Goal: Task Accomplishment & Management: Manage account settings

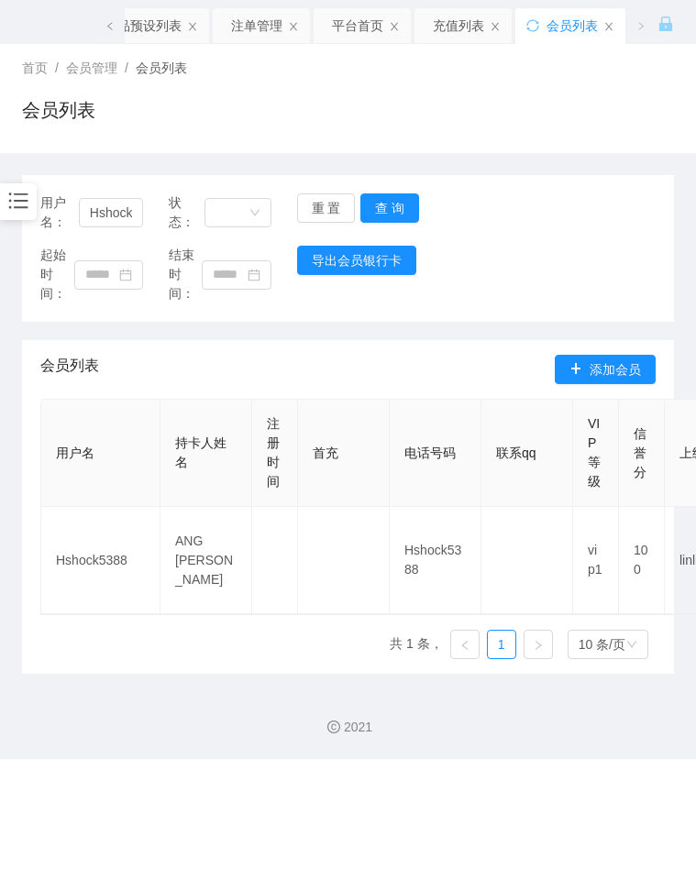
click at [525, 202] on div "用户名： Hshock5388 状态： 重 置 查 询" at bounding box center [347, 212] width 615 height 39
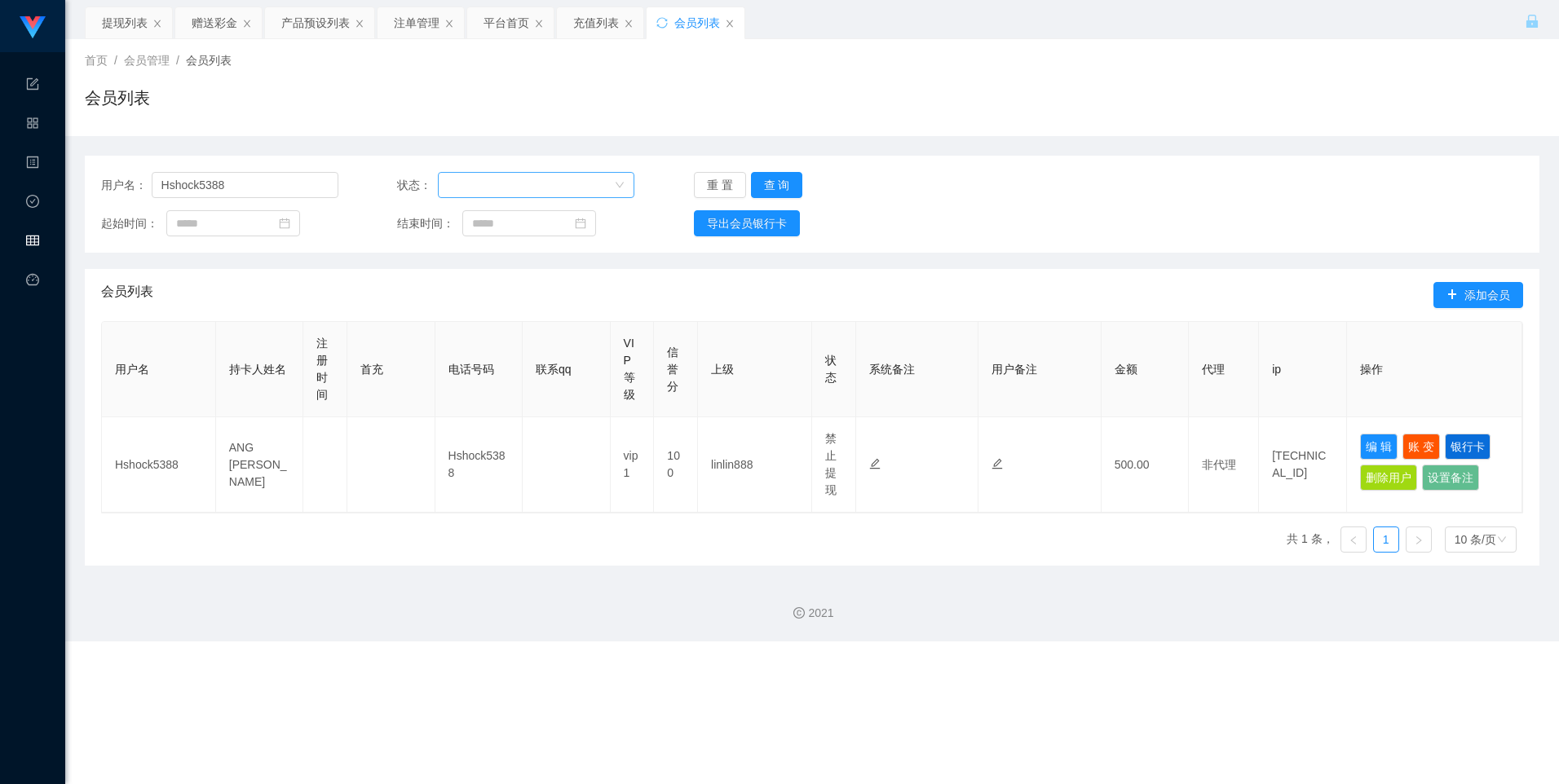
click at [512, 188] on div at bounding box center [530, 185] width 166 height 25
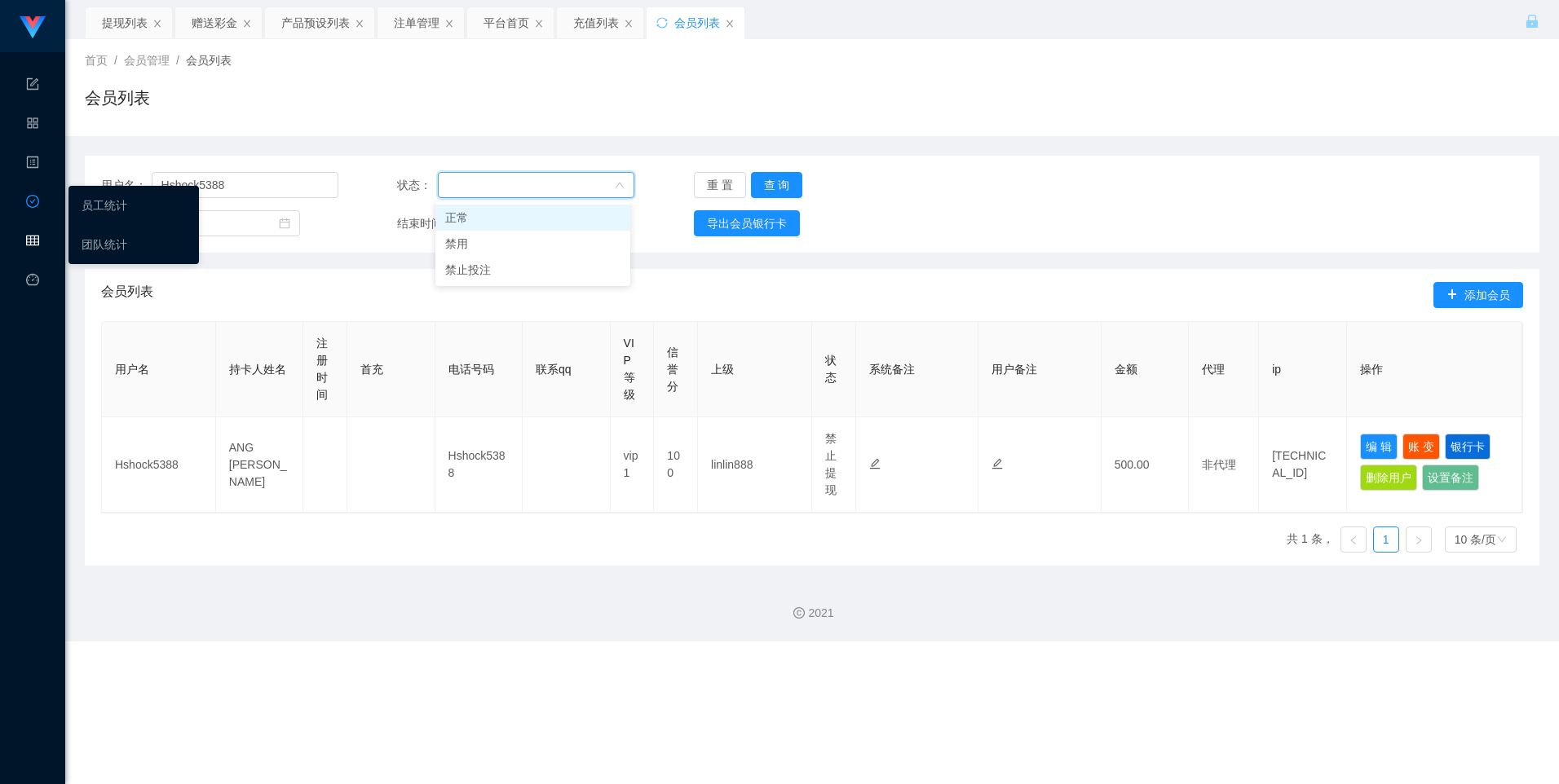
click at [28, 244] on icon "图标: table" at bounding box center [32, 240] width 13 height 13
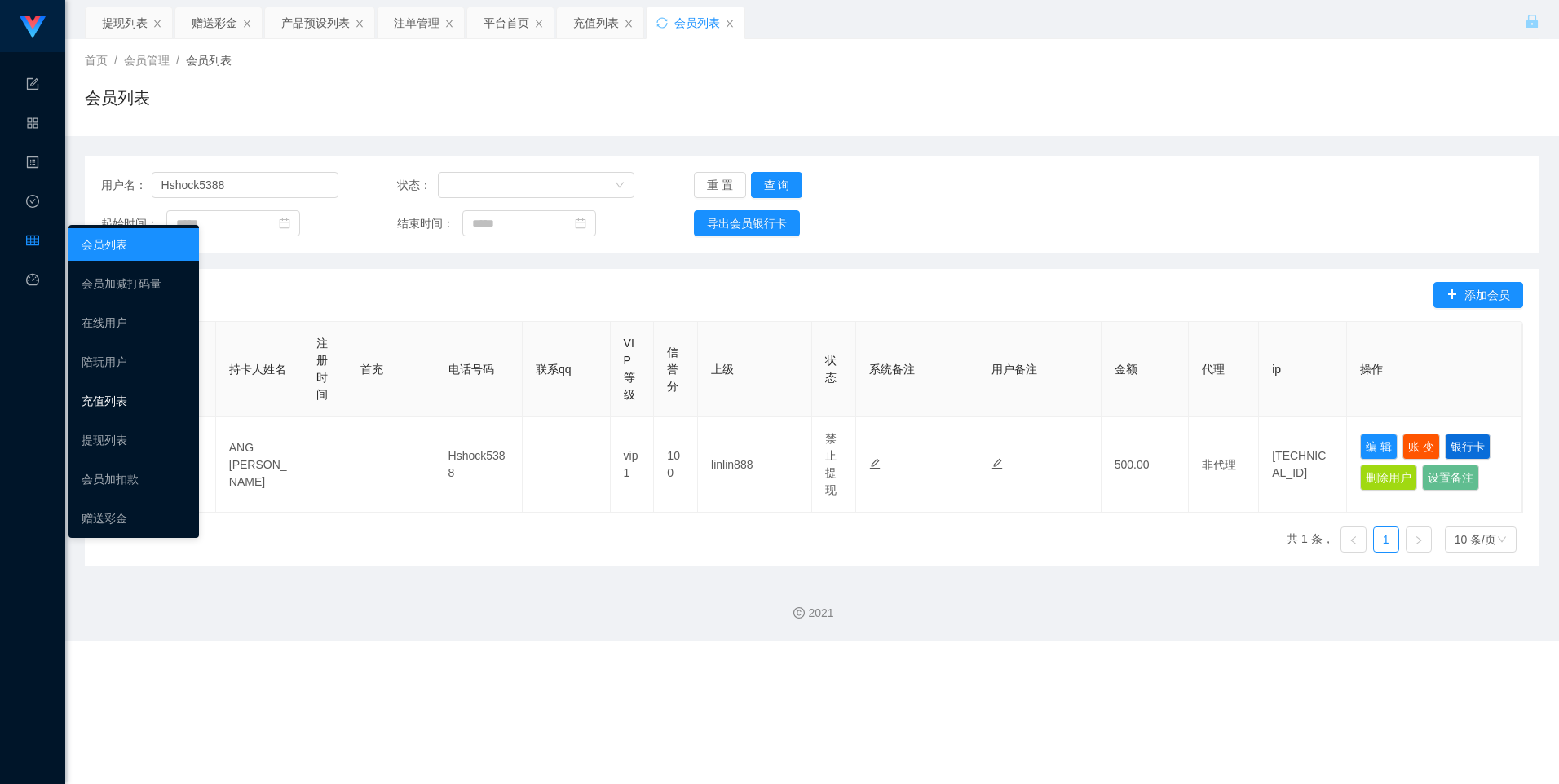
click at [133, 400] on link "充值列表" at bounding box center [133, 401] width 104 height 33
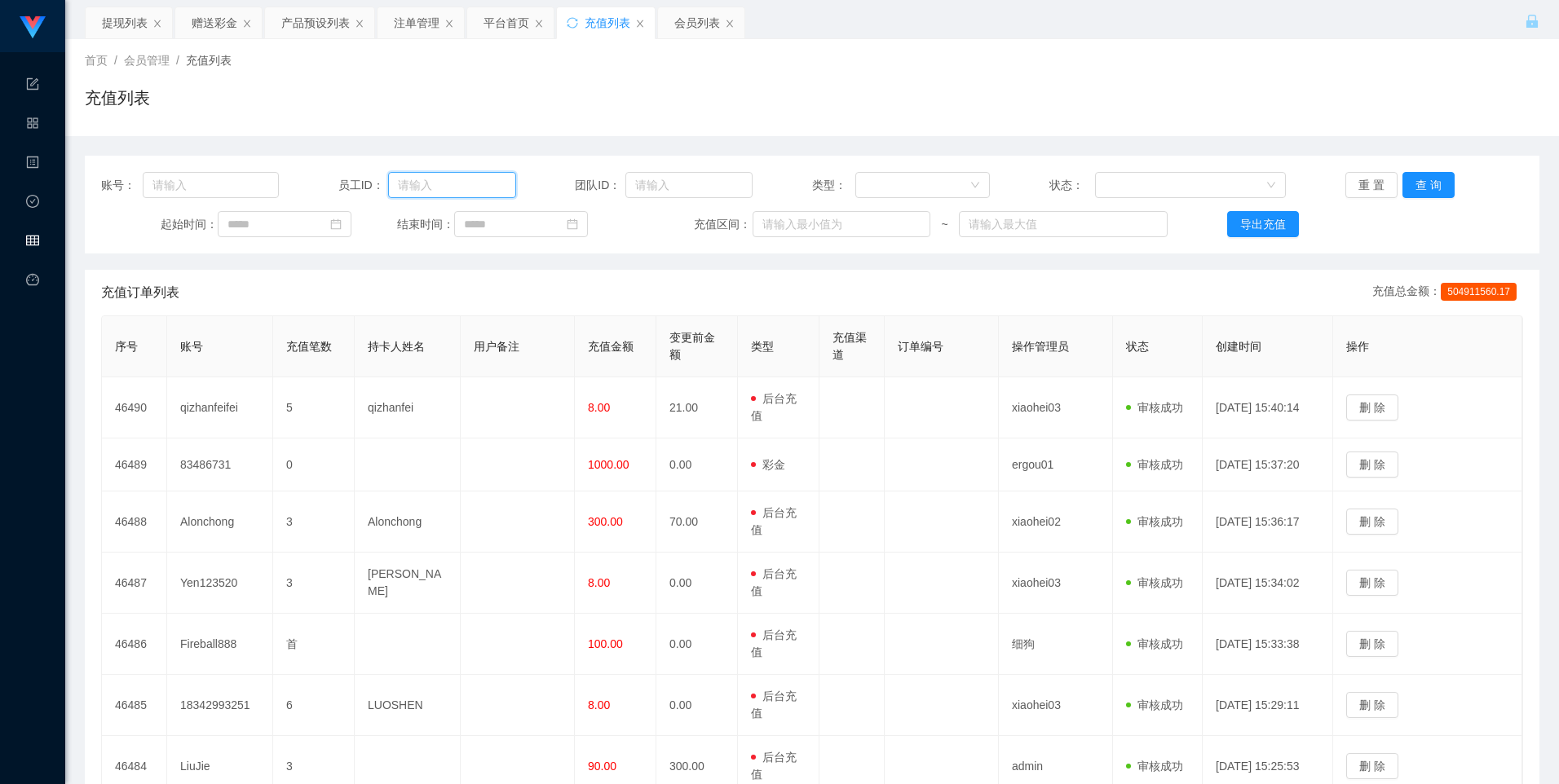
drag, startPoint x: 456, startPoint y: 180, endPoint x: 471, endPoint y: 174, distance: 16.2
click at [457, 179] on input "text" at bounding box center [452, 184] width 128 height 26
paste input "455611237"
type input "455611237"
click at [35, 225] on div "会员管理" at bounding box center [32, 241] width 65 height 33
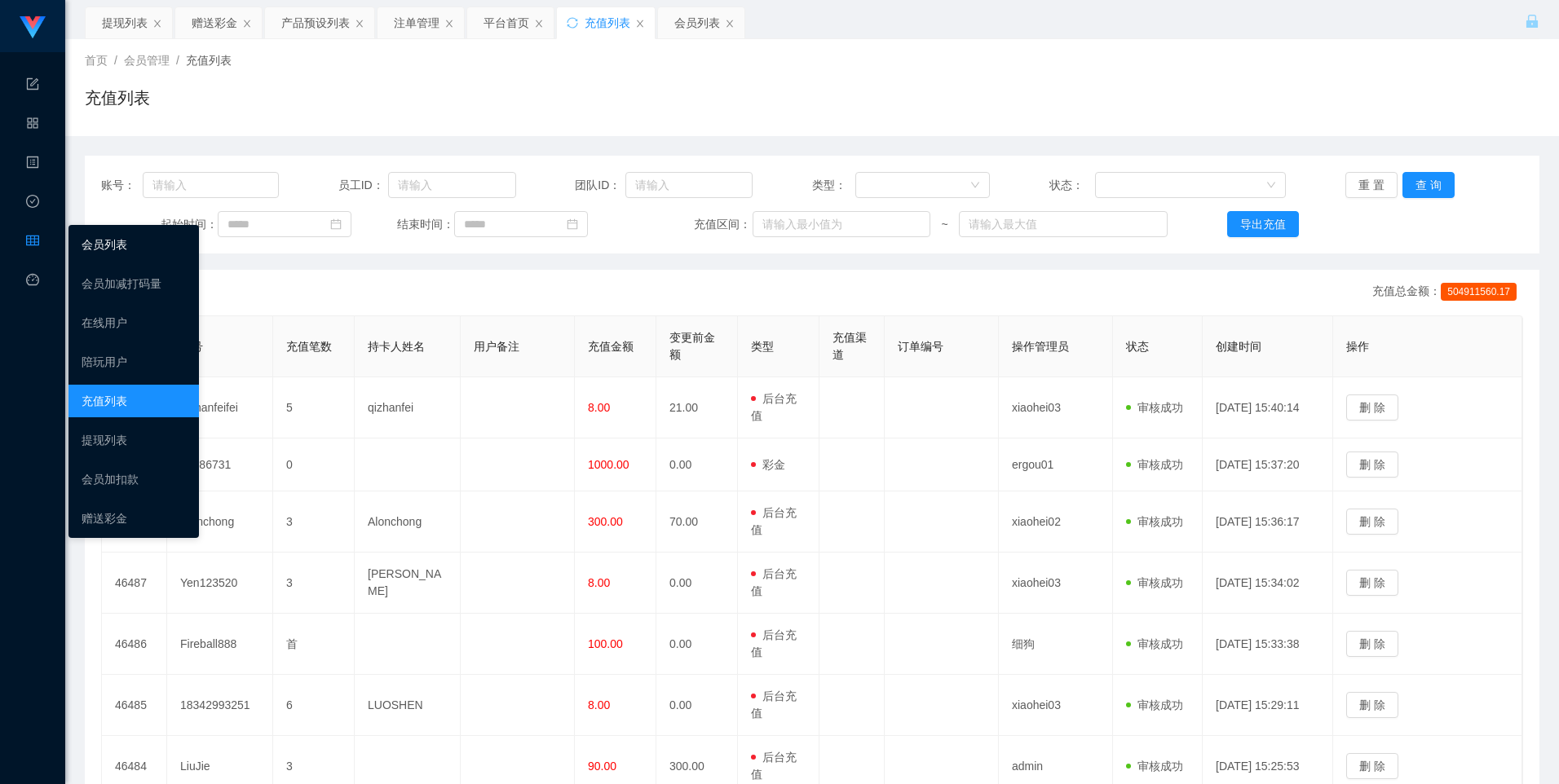
click at [133, 243] on link "会员列表" at bounding box center [133, 244] width 104 height 33
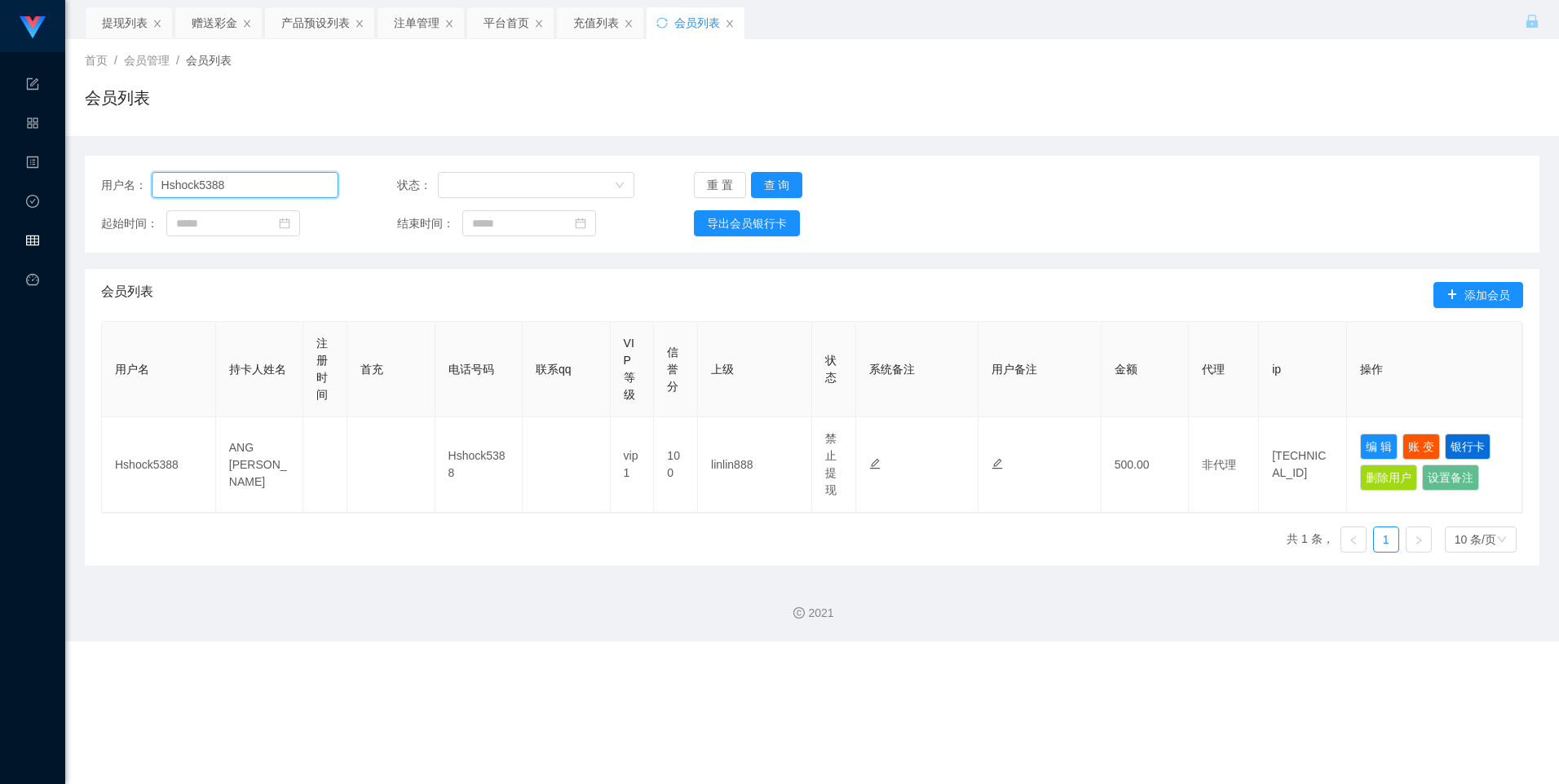
drag, startPoint x: 245, startPoint y: 187, endPoint x: 122, endPoint y: 185, distance: 123.0
click at [122, 185] on div "用户名： Hshock5388" at bounding box center [220, 184] width 237 height 26
click at [516, 181] on div at bounding box center [530, 185] width 166 height 25
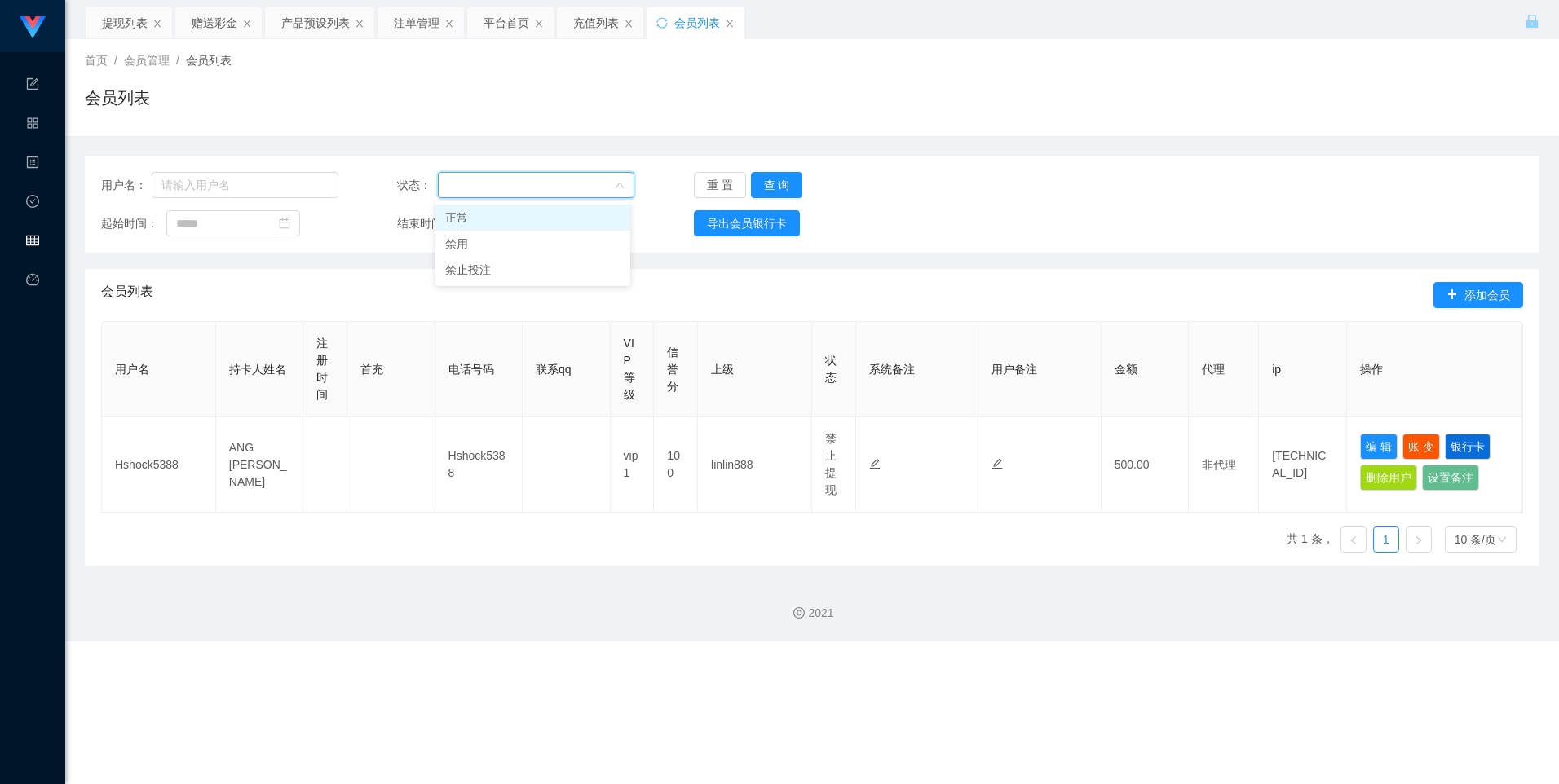
click at [548, 161] on div "用户名： 状态： 重 置 查 询 起始时间： 结束时间： 导出会员银行卡" at bounding box center [812, 204] width 1455 height 97
click at [606, 109] on div "会员列表" at bounding box center [812, 104] width 1455 height 37
click at [618, 225] on button "导出会员银行卡" at bounding box center [746, 223] width 106 height 26
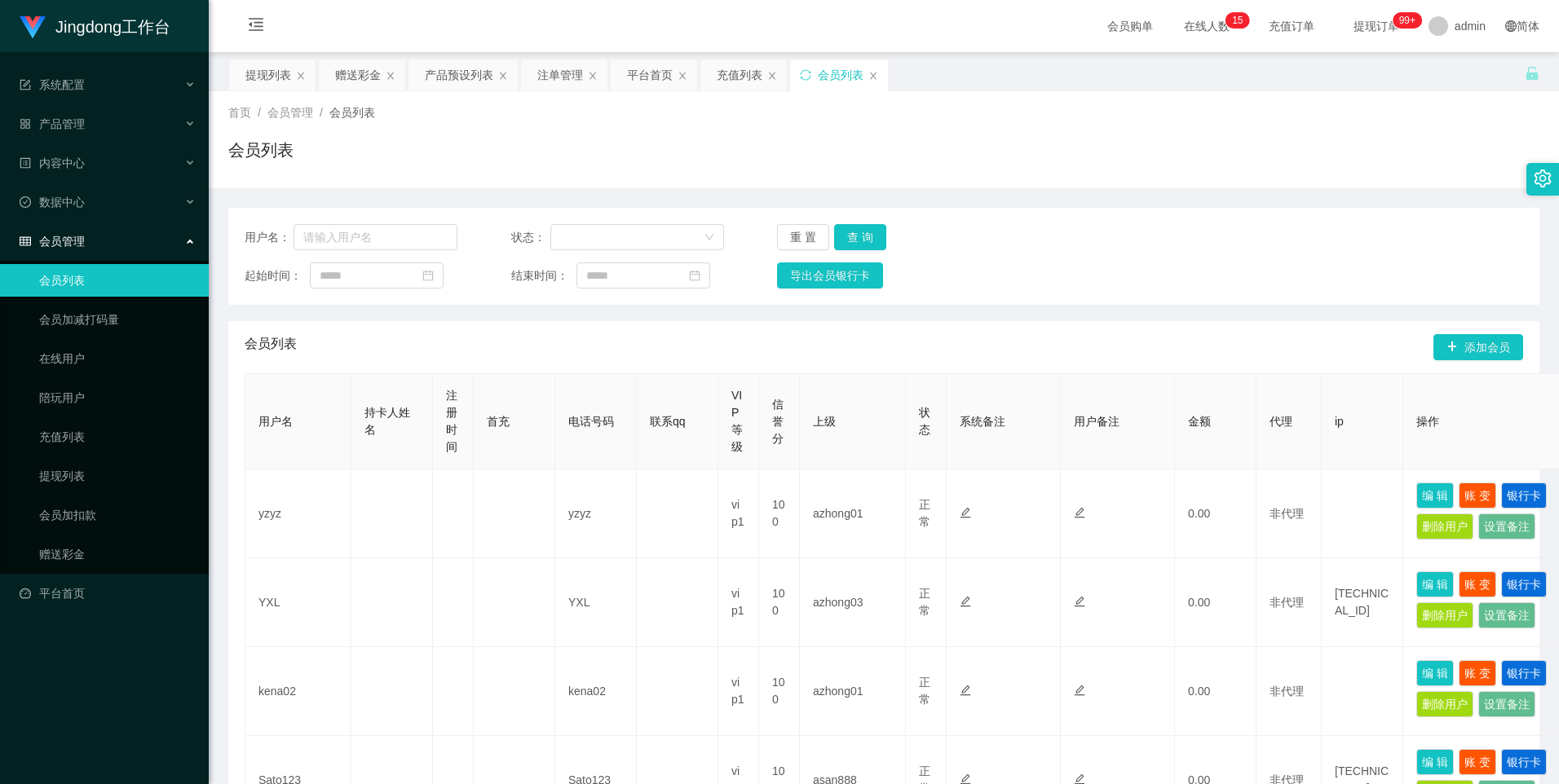
click at [1406, 217] on div "用户名： 状态： 重 置 查 询 起始时间： 结束时间： 导出会员银行卡" at bounding box center [884, 256] width 1311 height 97
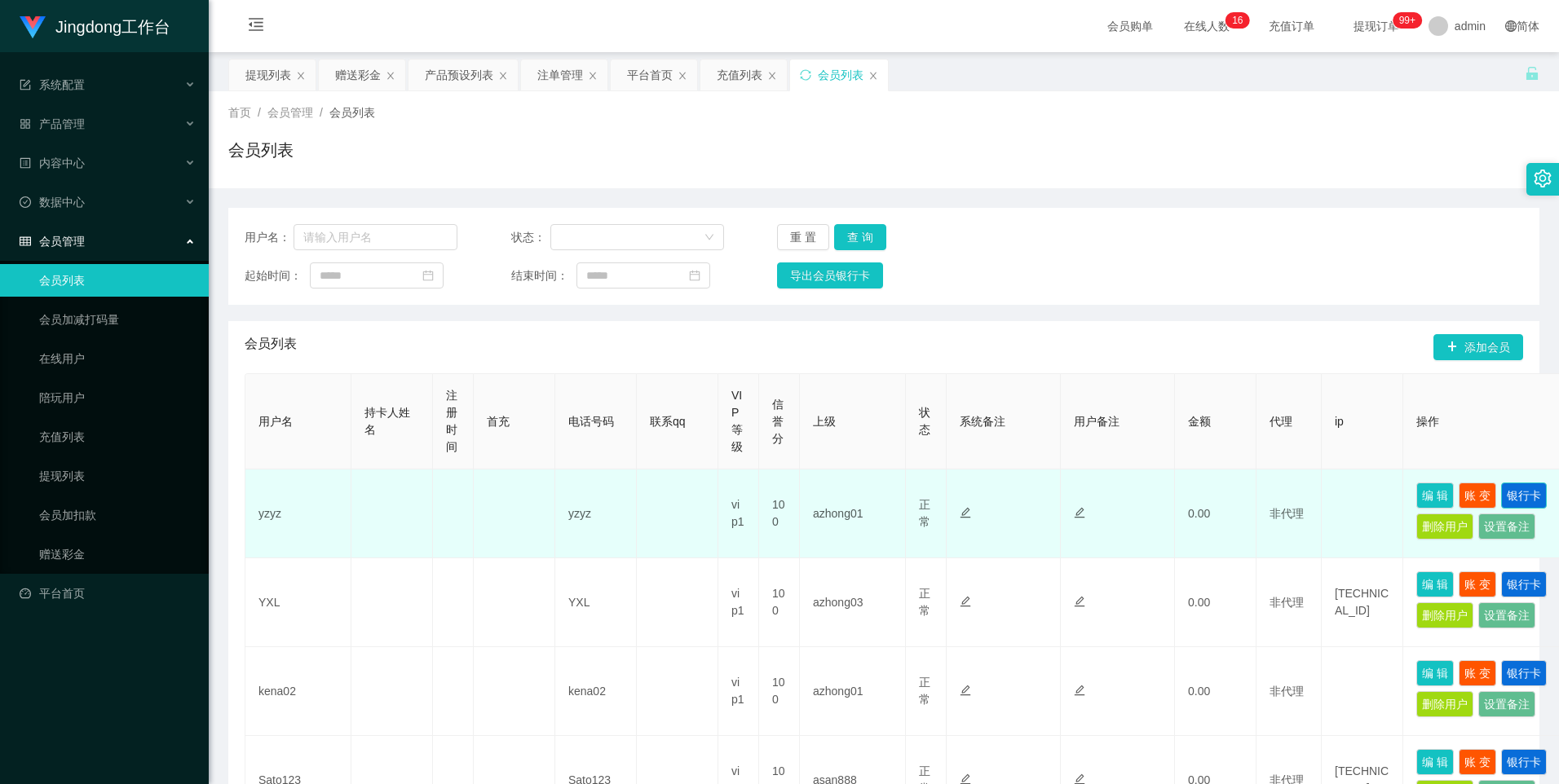
click at [1525, 492] on button "银行卡" at bounding box center [1523, 495] width 45 height 26
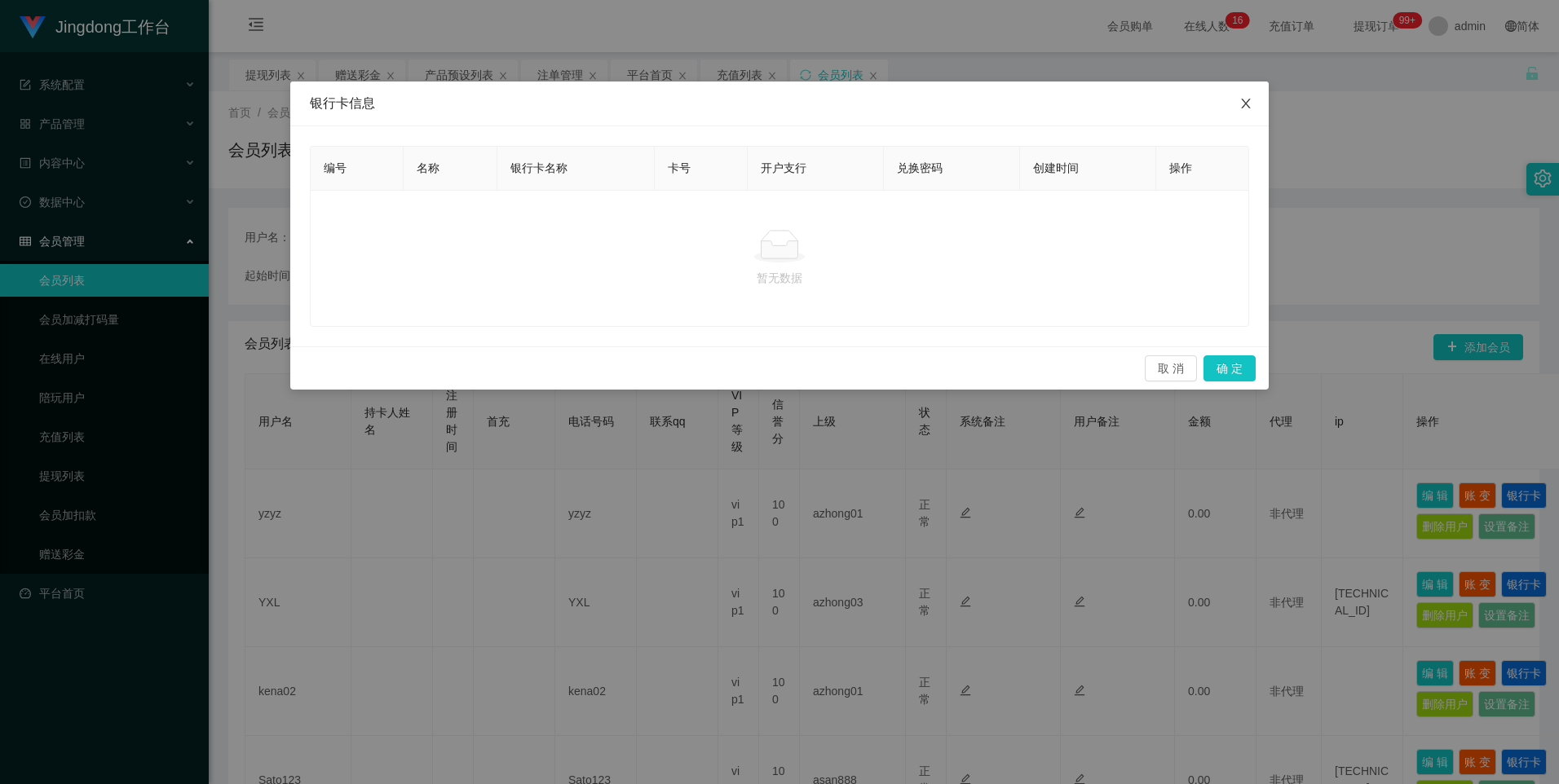
click at [1247, 100] on icon "图标: close" at bounding box center [1246, 103] width 13 height 13
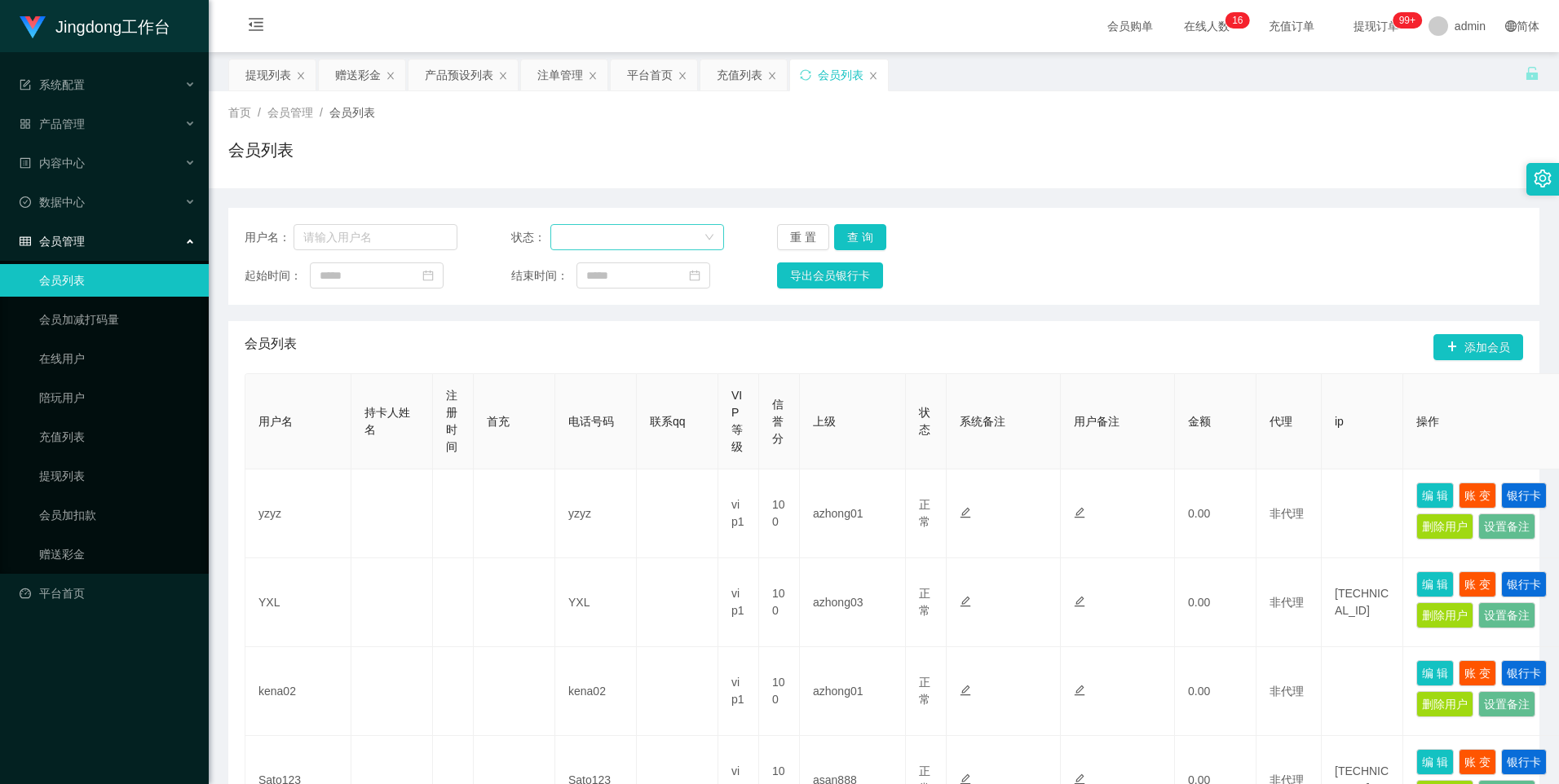
click at [609, 244] on div at bounding box center [631, 237] width 143 height 25
drag, startPoint x: 418, startPoint y: 306, endPoint x: 259, endPoint y: 306, distance: 159.0
click at [61, 553] on link "赠送彩金" at bounding box center [117, 554] width 157 height 33
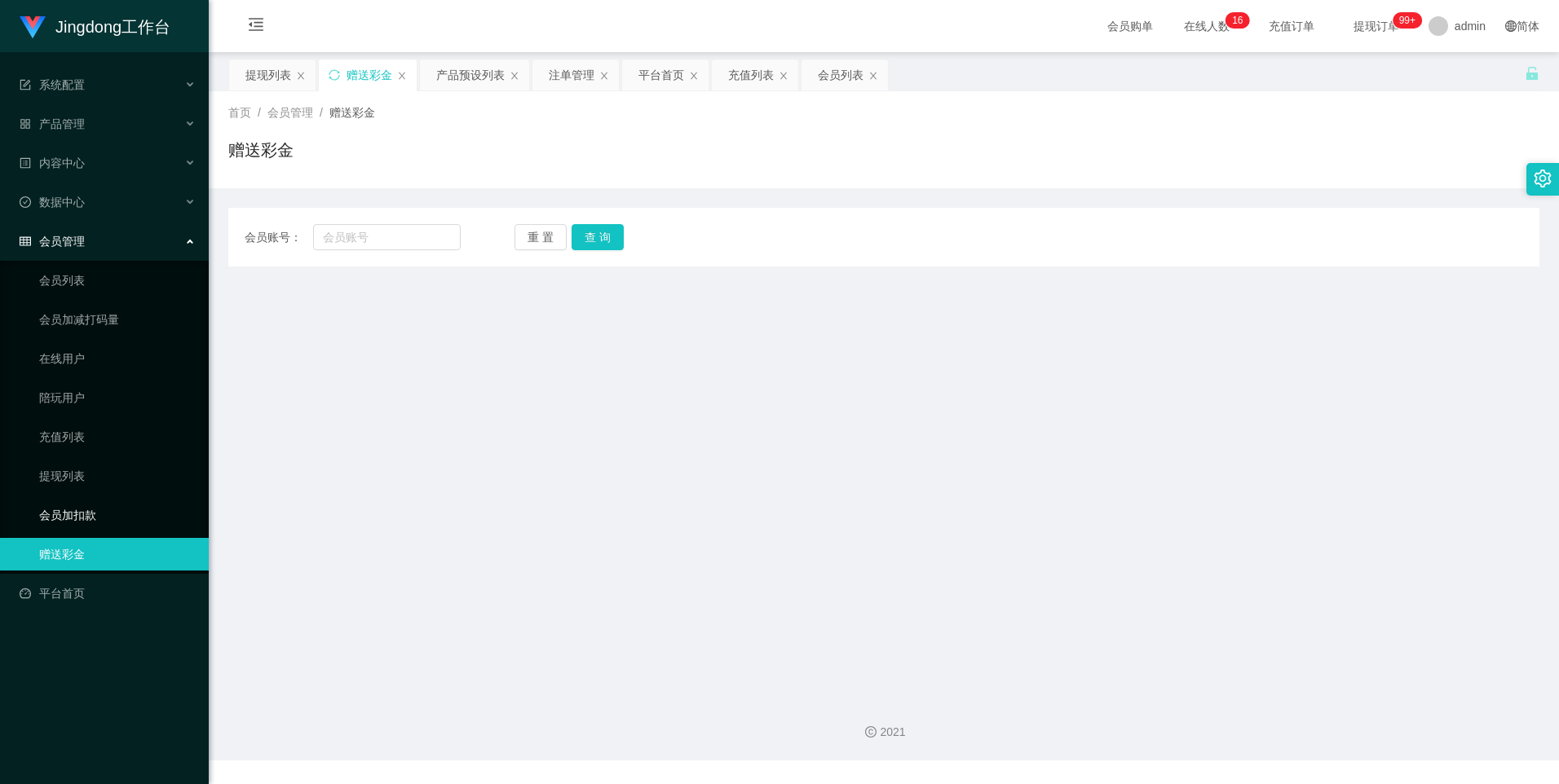
click at [92, 516] on link "会员加扣款" at bounding box center [117, 515] width 157 height 33
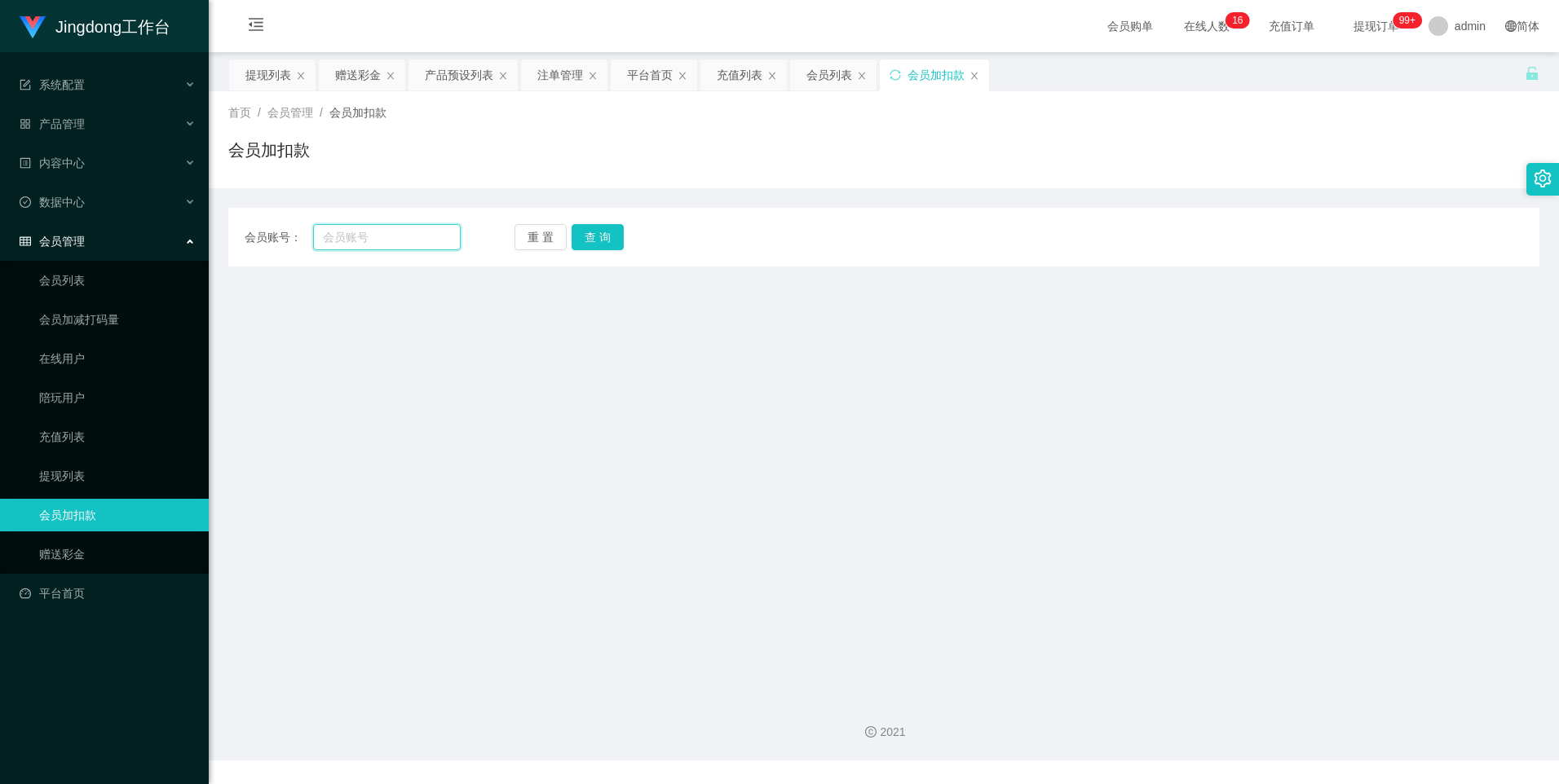
drag, startPoint x: 358, startPoint y: 250, endPoint x: 368, endPoint y: 244, distance: 11.7
click at [358, 250] on input "text" at bounding box center [386, 236] width 147 height 26
paste input "455611237"
type input "455611237"
click at [583, 238] on button "查 询" at bounding box center [598, 236] width 52 height 26
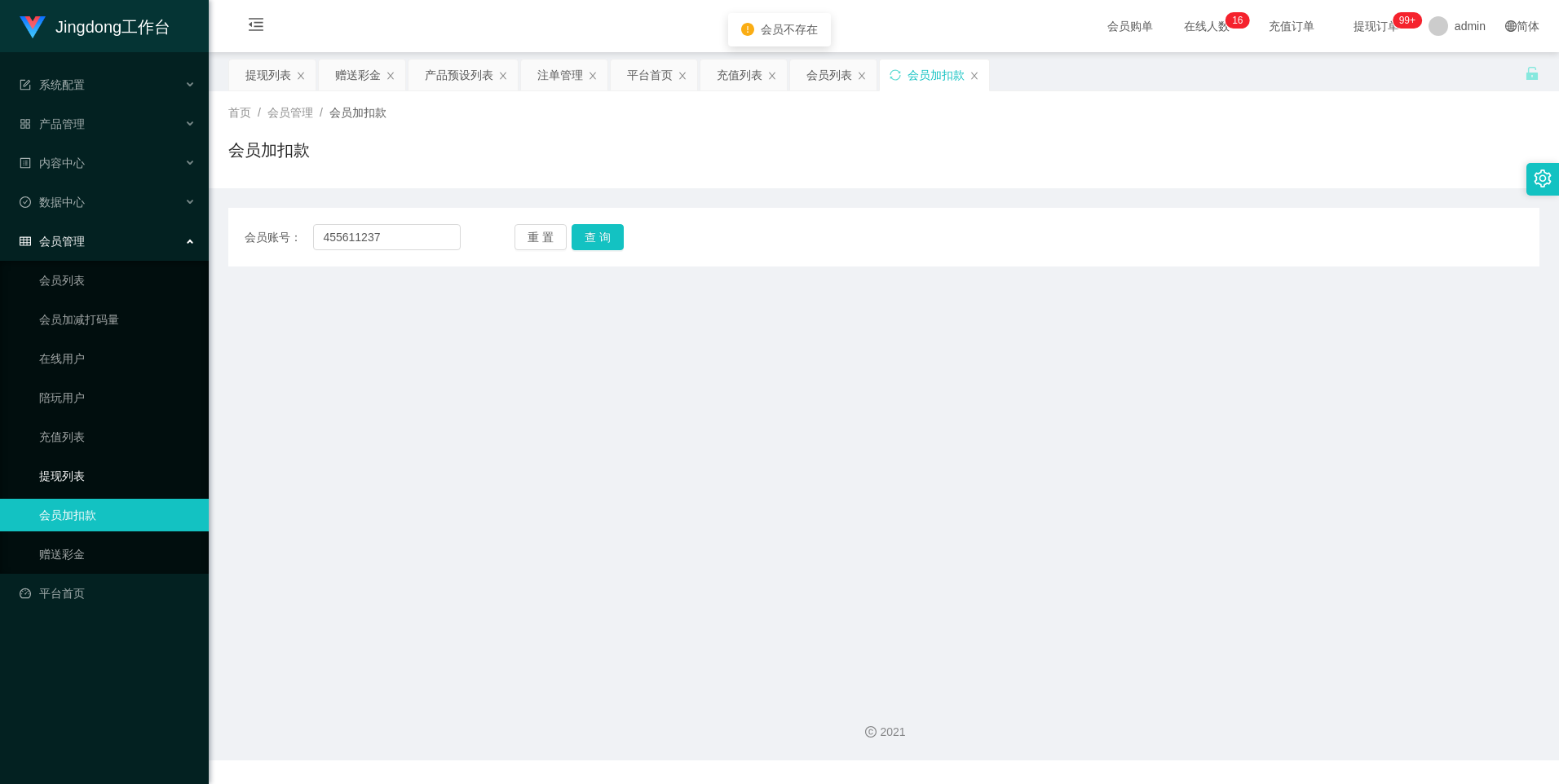
click at [74, 476] on link "提现列表" at bounding box center [117, 476] width 157 height 33
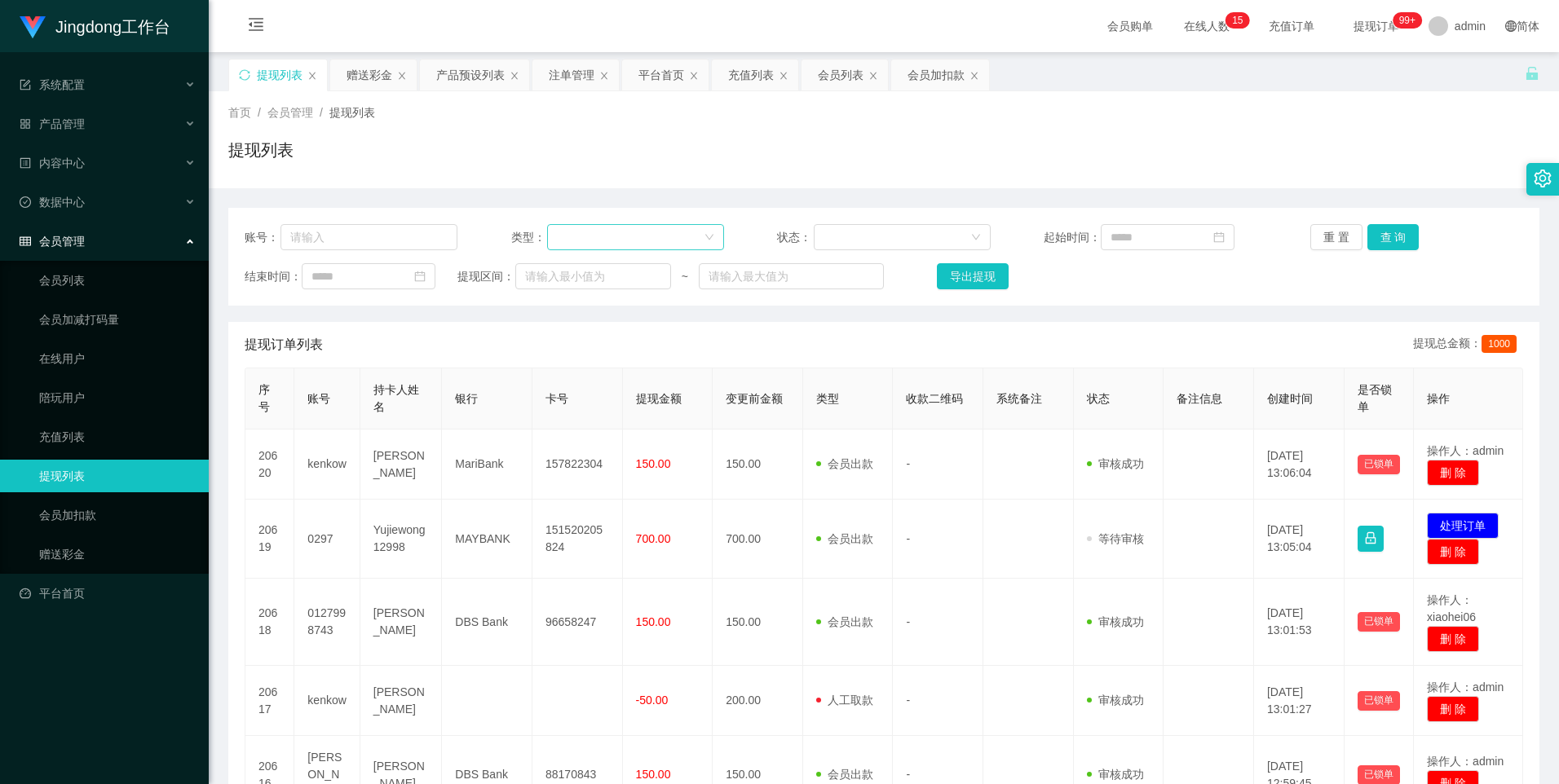
click at [589, 227] on div at bounding box center [630, 237] width 147 height 25
click at [392, 238] on input "text" at bounding box center [368, 236] width 177 height 26
paste input "455611237"
type input "455611237"
click at [1373, 236] on button "查 询" at bounding box center [1394, 236] width 52 height 26
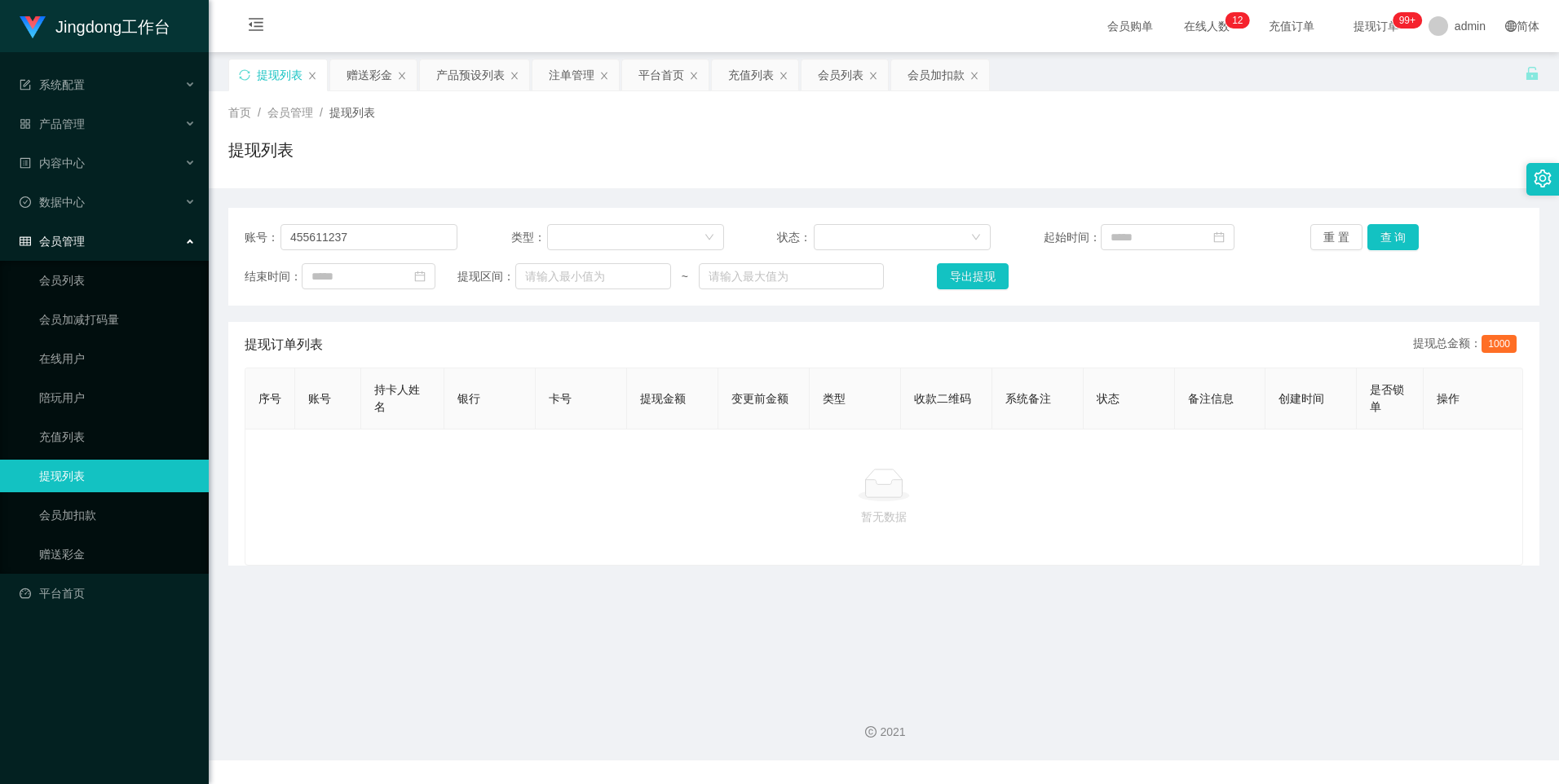
click at [1486, 349] on span "1000" at bounding box center [1499, 344] width 35 height 18
click at [1493, 343] on span "1000" at bounding box center [1499, 344] width 35 height 18
drag, startPoint x: 85, startPoint y: 439, endPoint x: 93, endPoint y: 440, distance: 8.1
click at [85, 439] on link "充值列表" at bounding box center [117, 436] width 157 height 33
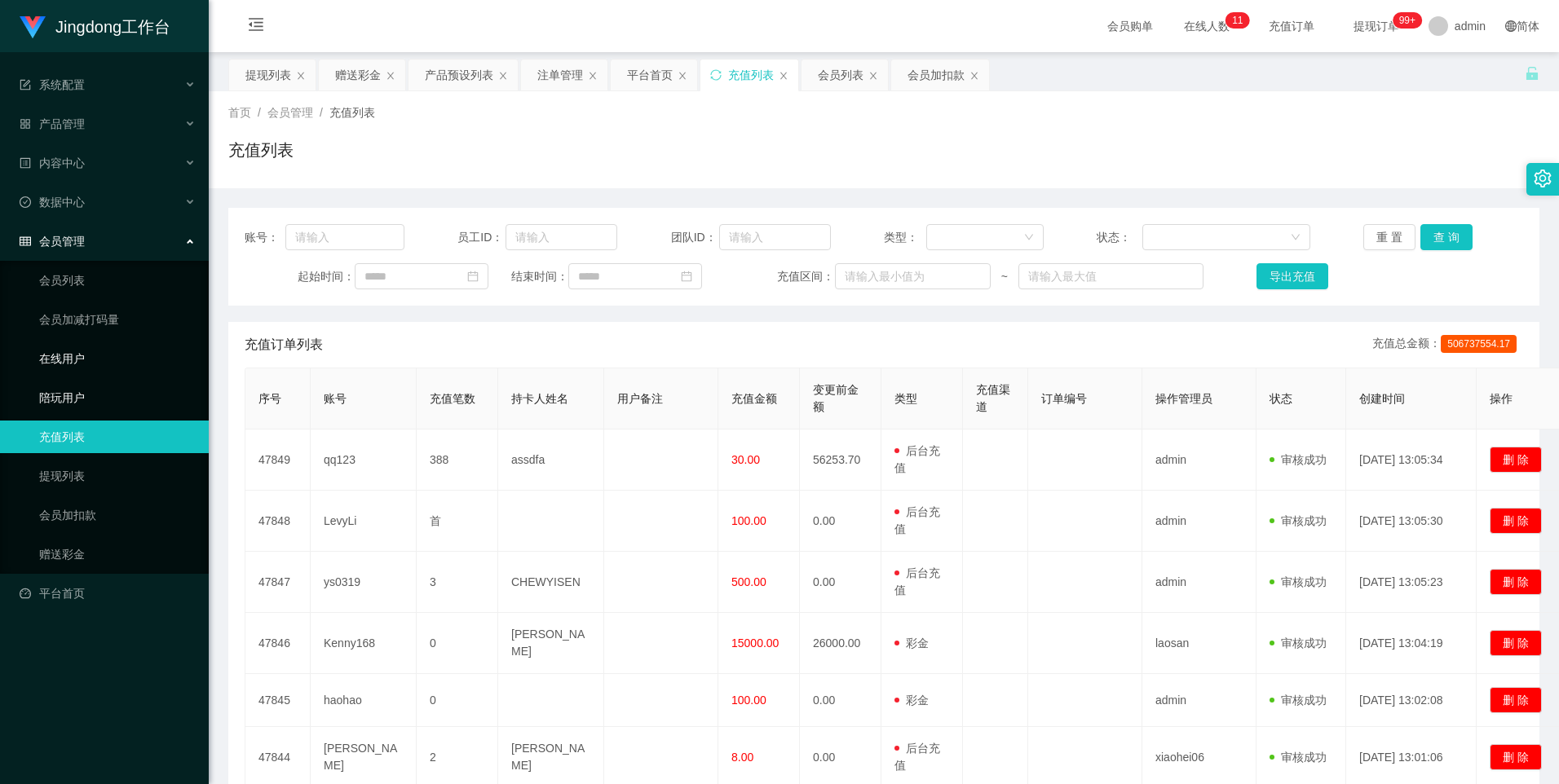
drag, startPoint x: 84, startPoint y: 394, endPoint x: 94, endPoint y: 355, distance: 40.3
click at [84, 394] on link "陪玩用户" at bounding box center [117, 397] width 157 height 33
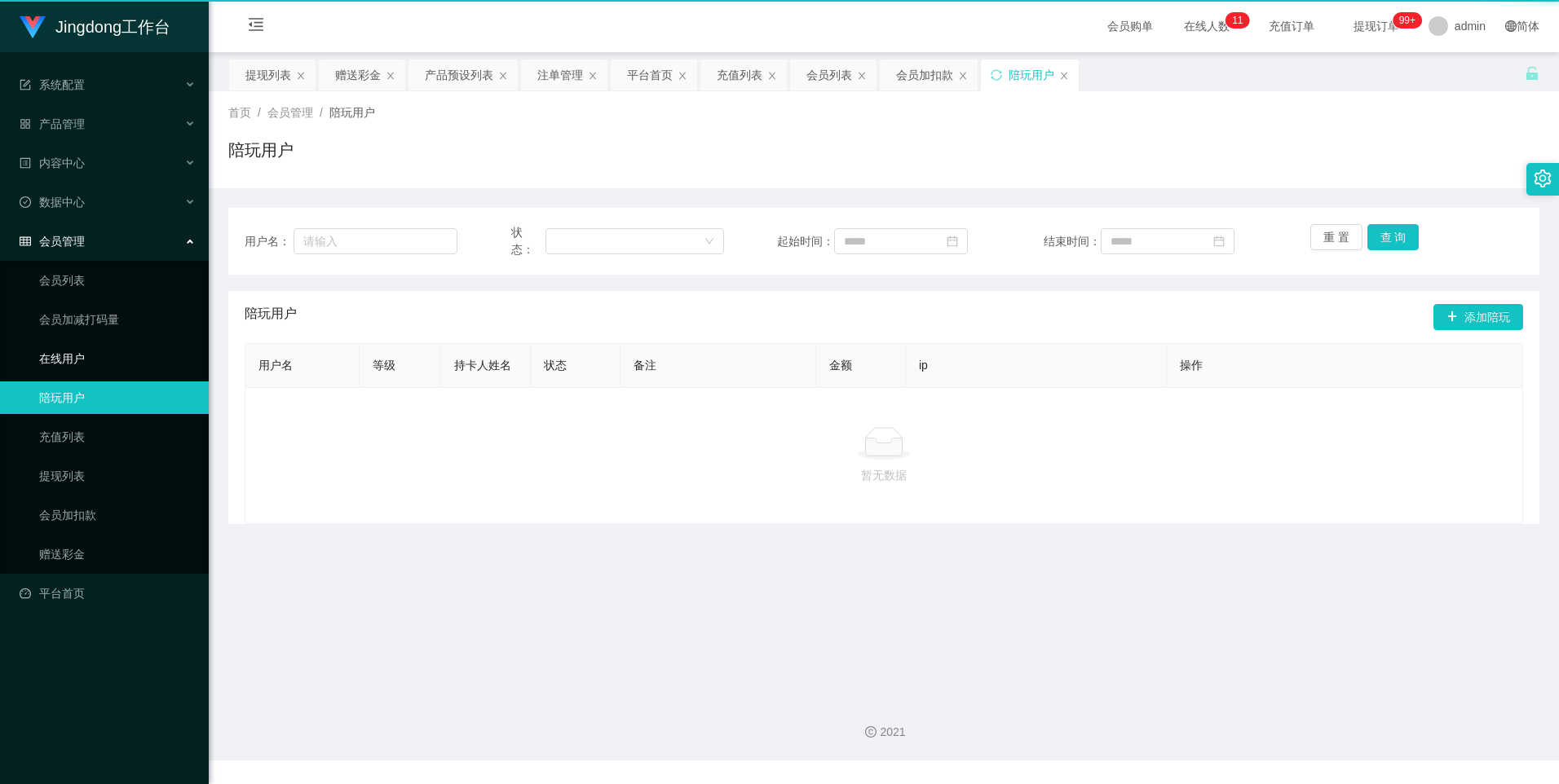
click at [98, 345] on link "在线用户" at bounding box center [117, 358] width 157 height 33
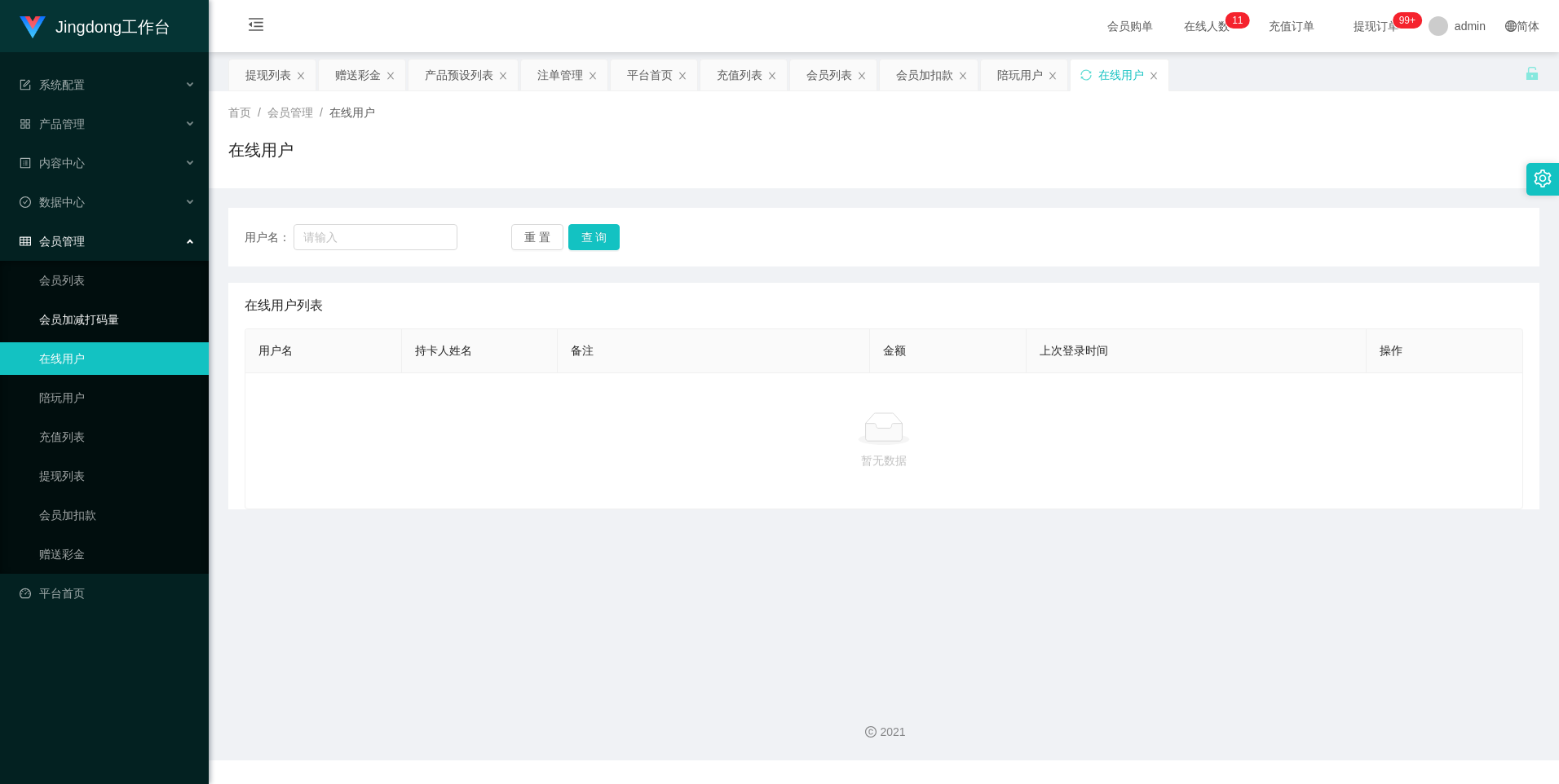
click at [109, 316] on link "会员加减打码量" at bounding box center [117, 319] width 157 height 33
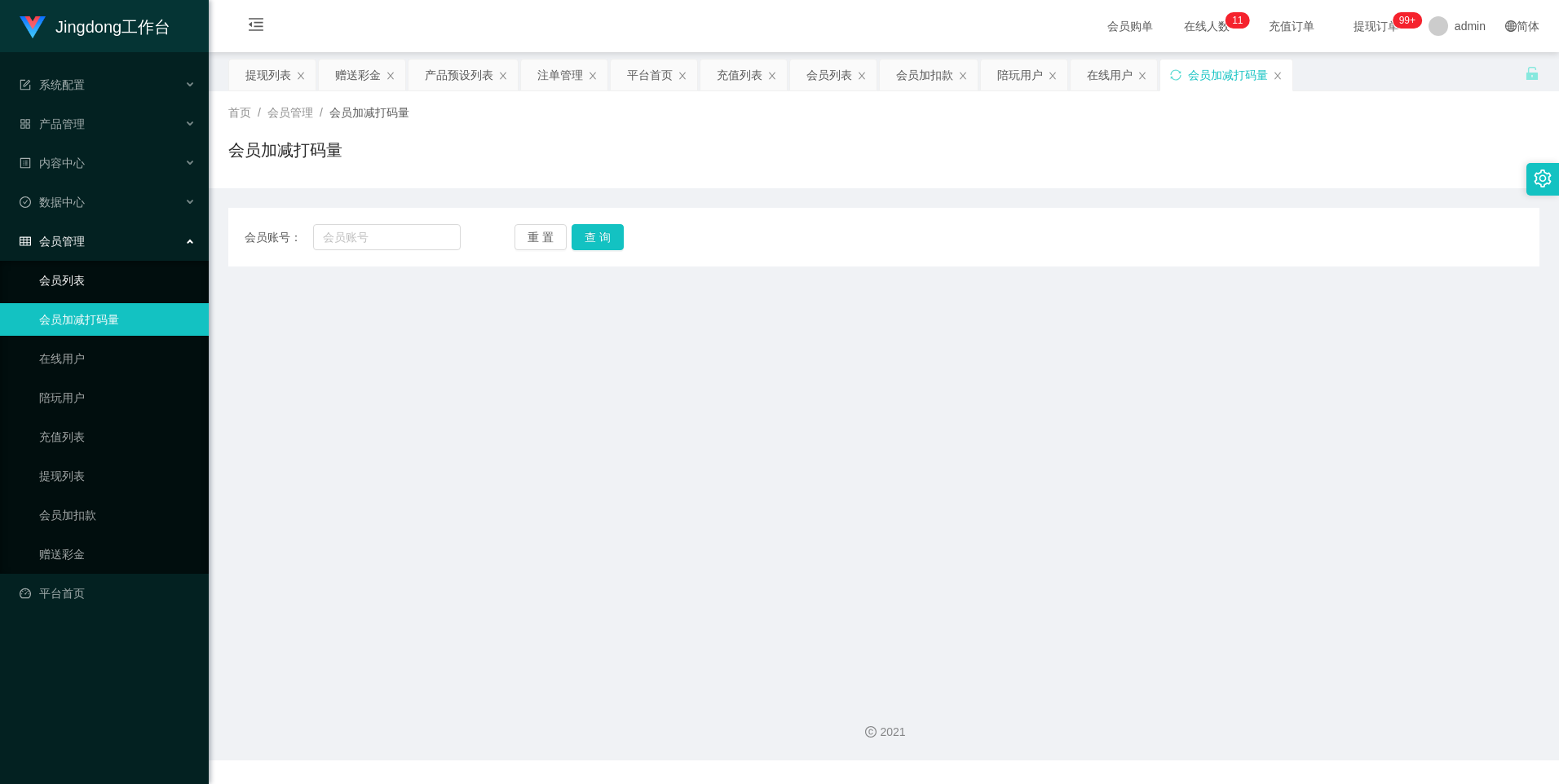
click at [97, 284] on link "会员列表" at bounding box center [117, 280] width 157 height 33
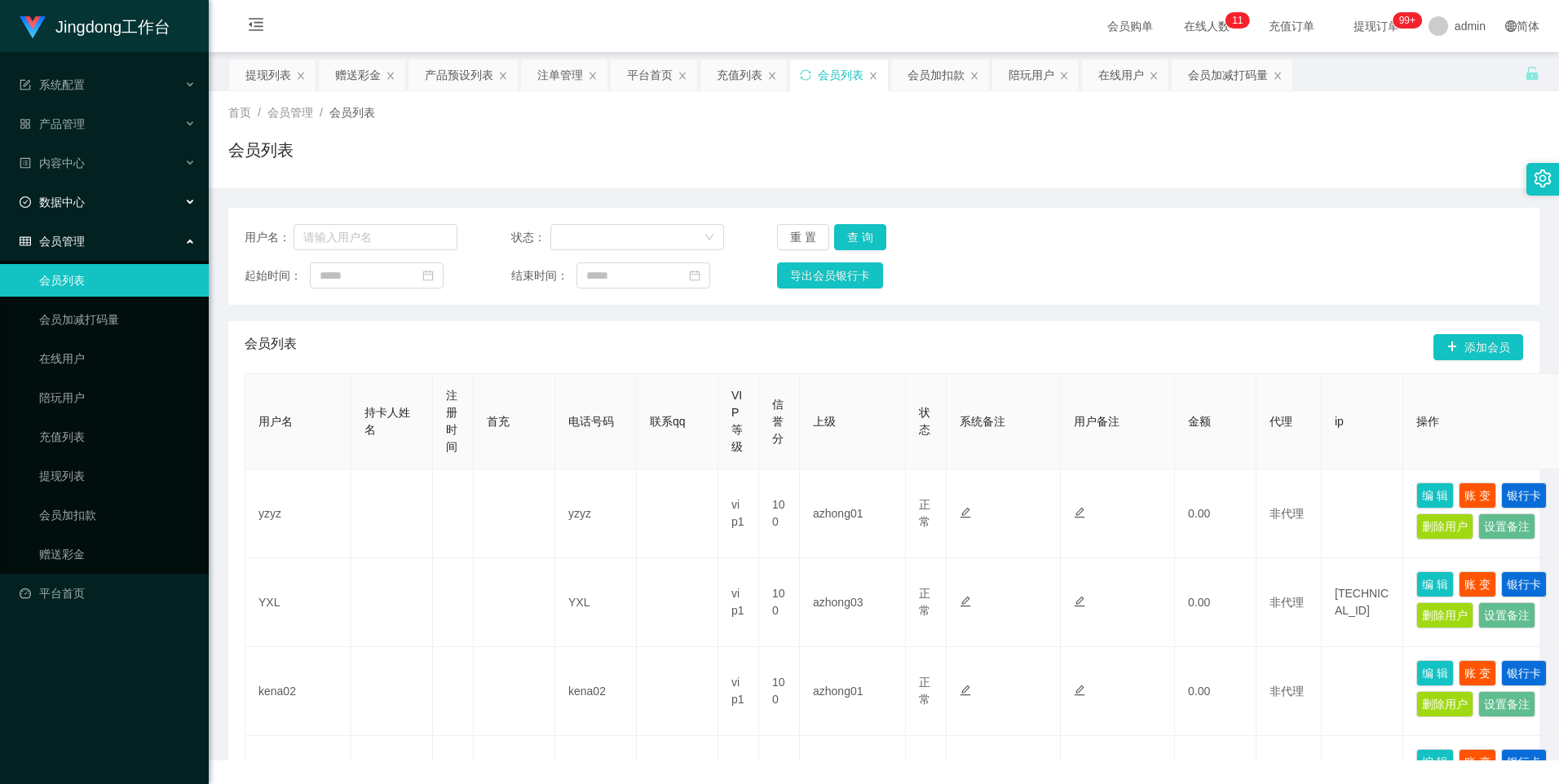
click at [138, 203] on div "数据中心" at bounding box center [104, 202] width 209 height 33
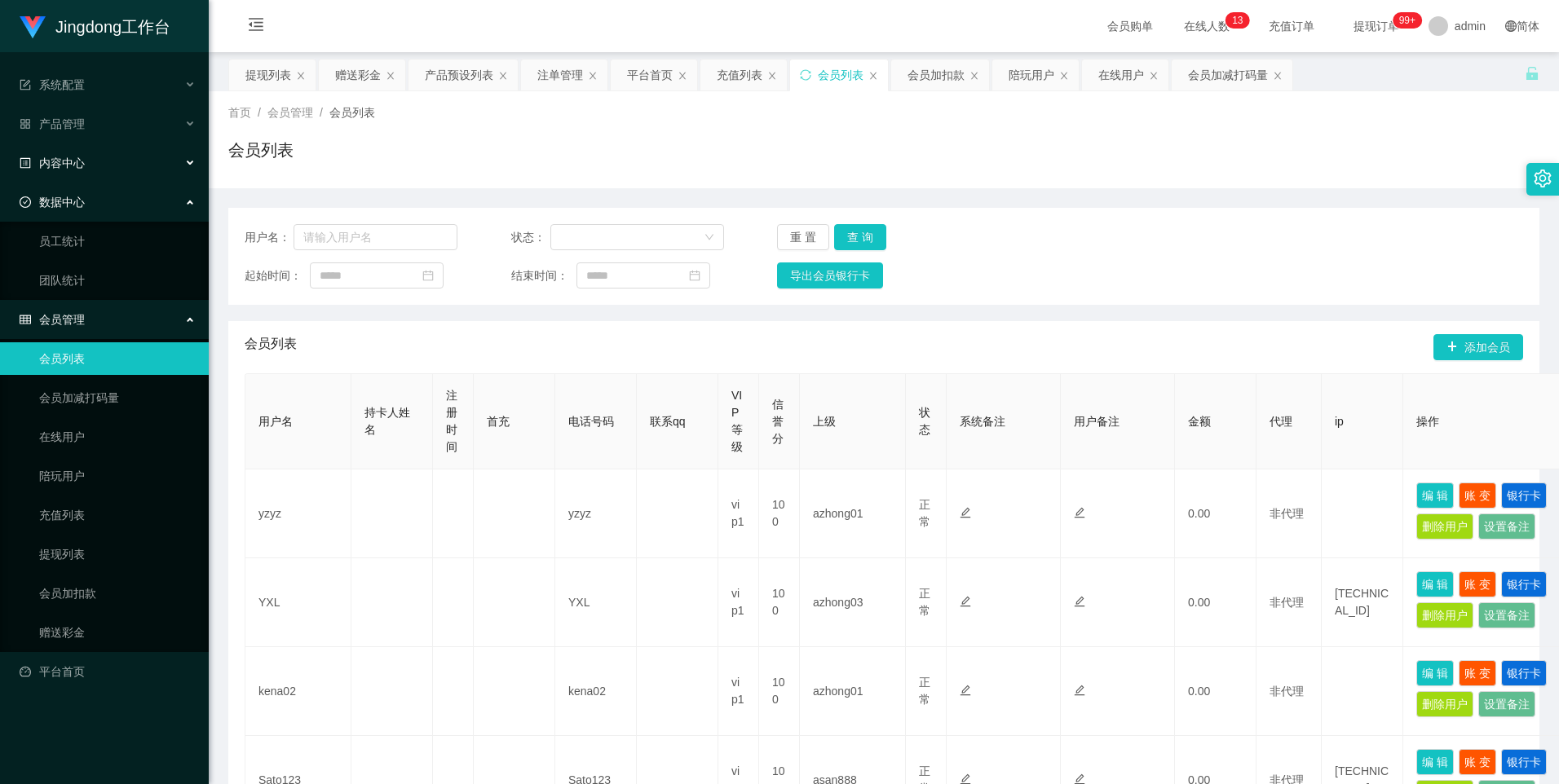
click at [119, 154] on div "内容中心" at bounding box center [104, 163] width 209 height 33
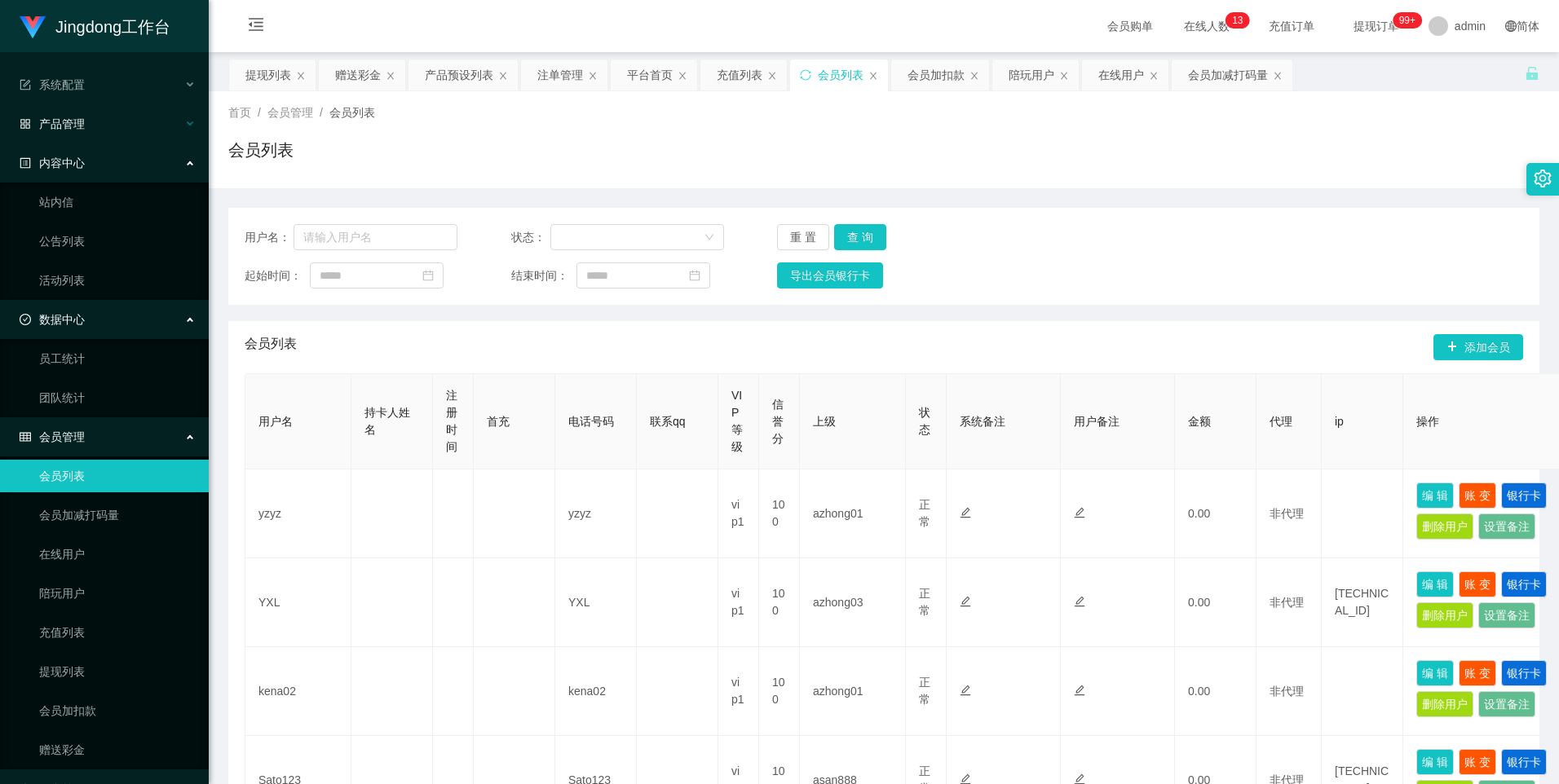
click at [104, 122] on div "产品管理" at bounding box center [104, 124] width 209 height 33
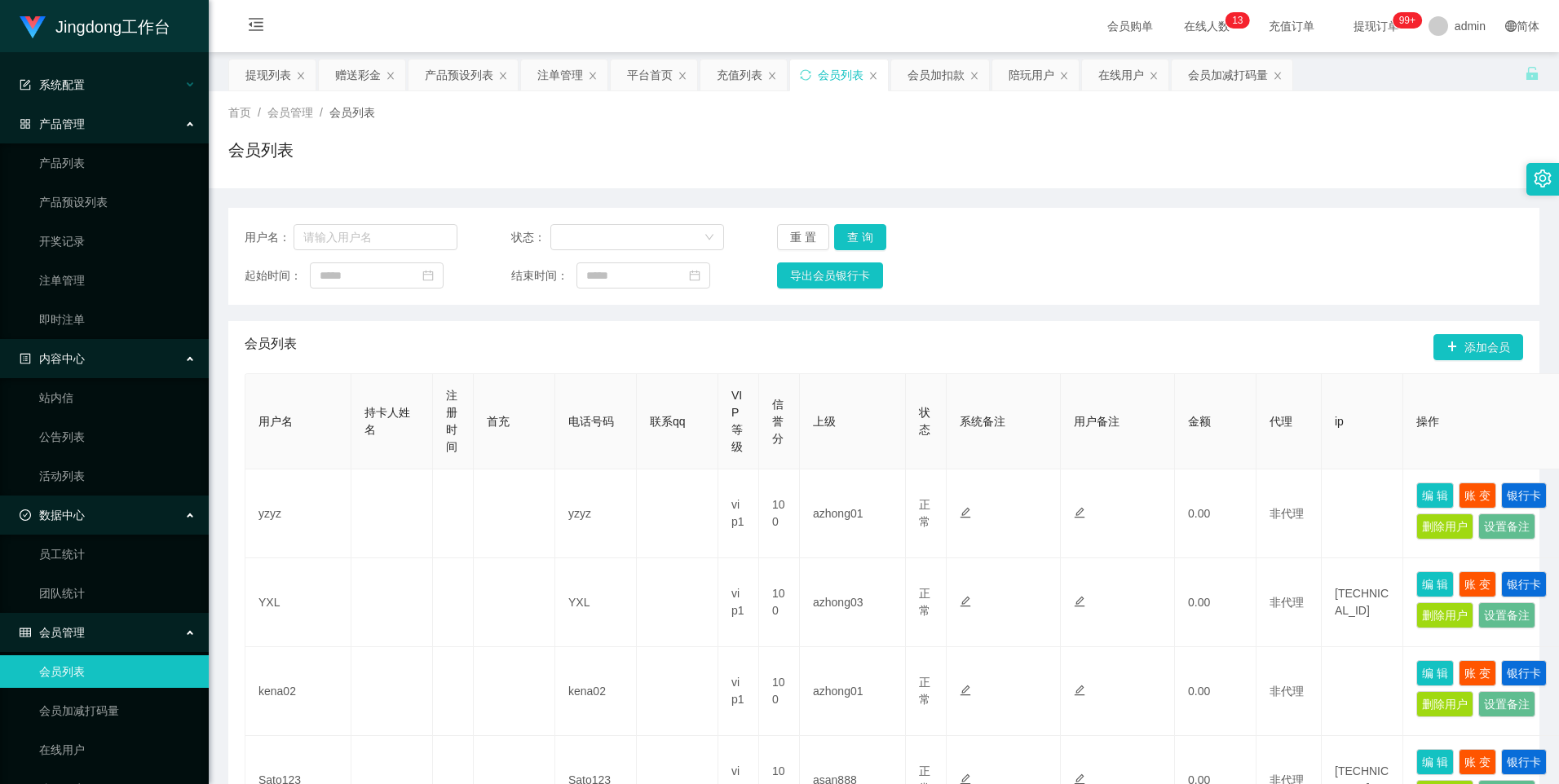
click at [123, 80] on div "系统配置" at bounding box center [104, 84] width 209 height 33
